Goal: Information Seeking & Learning: Check status

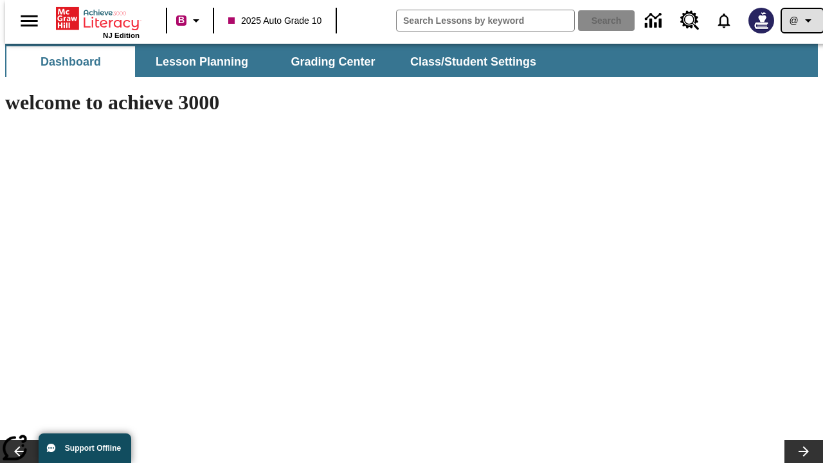
click at [800, 21] on icon "Profile/Settings" at bounding box center [807, 20] width 15 height 15
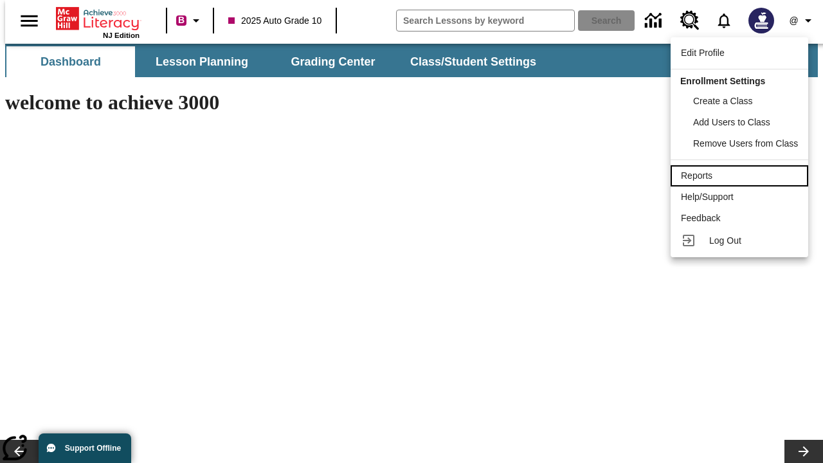
click at [741, 175] on div "Reports" at bounding box center [739, 175] width 117 height 13
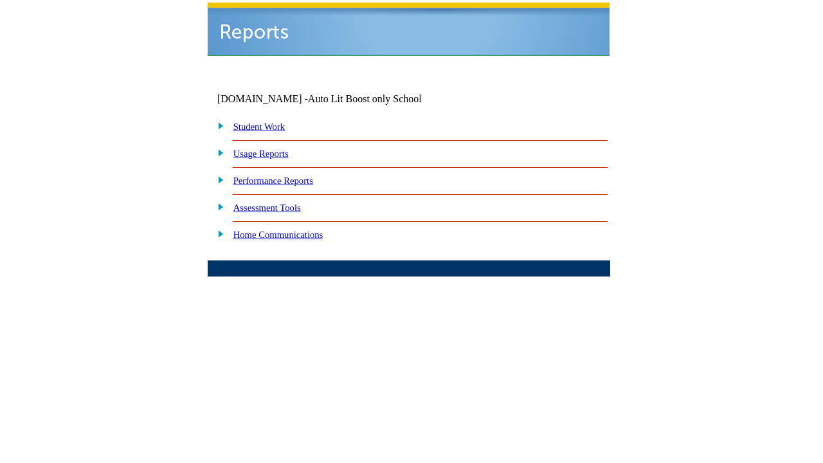
click at [286, 175] on link "Performance Reports" at bounding box center [273, 180] width 80 height 10
click at [0, 0] on link "How are my students performing on reading skills?" at bounding box center [0, 0] width 0 height 0
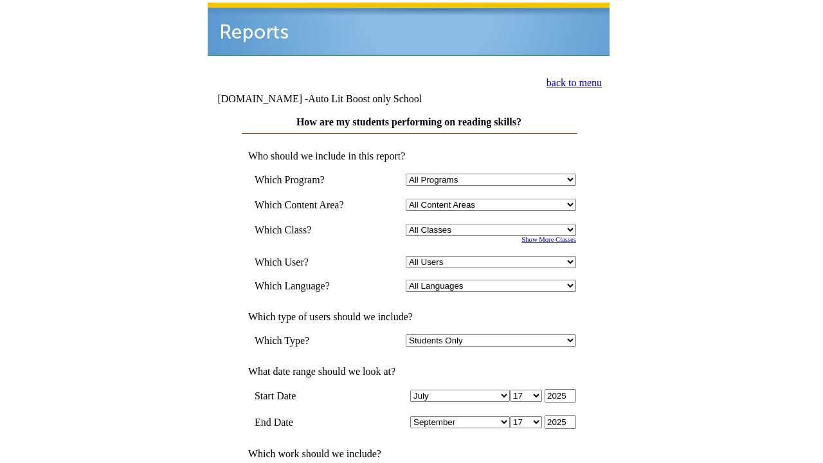
select select "4"
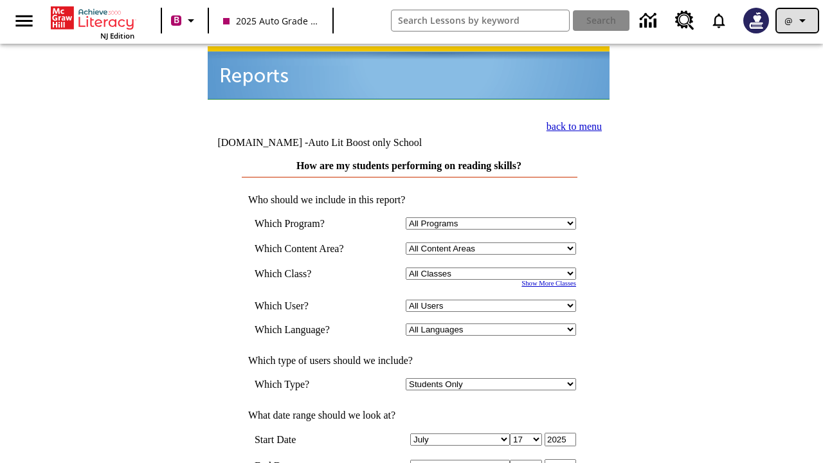
click at [797, 21] on icon "Profile/Settings" at bounding box center [801, 20] width 15 height 15
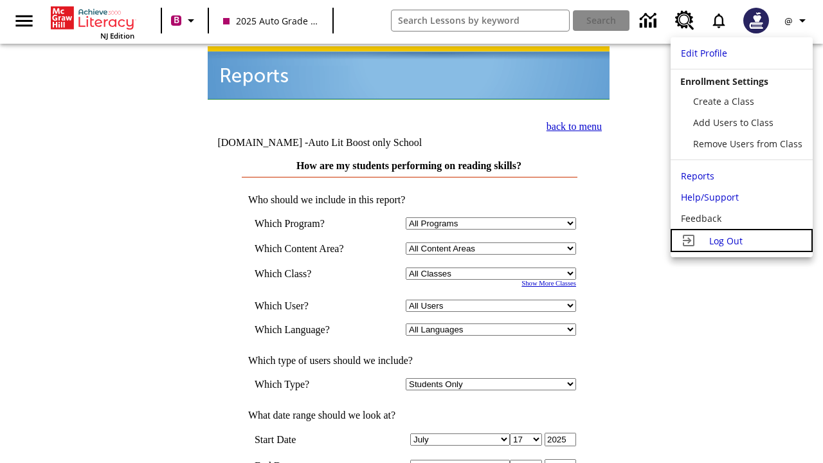
click at [741, 240] on span "Log Out" at bounding box center [725, 241] width 33 height 12
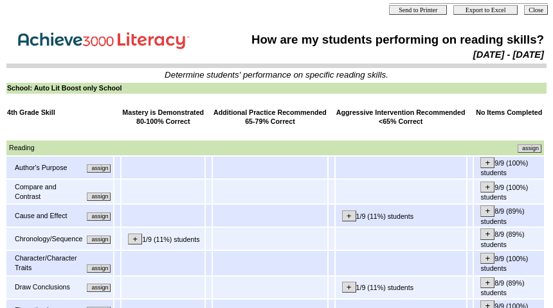
click at [103, 172] on input "assign" at bounding box center [99, 169] width 24 height 8
